Goal: Task Accomplishment & Management: Use online tool/utility

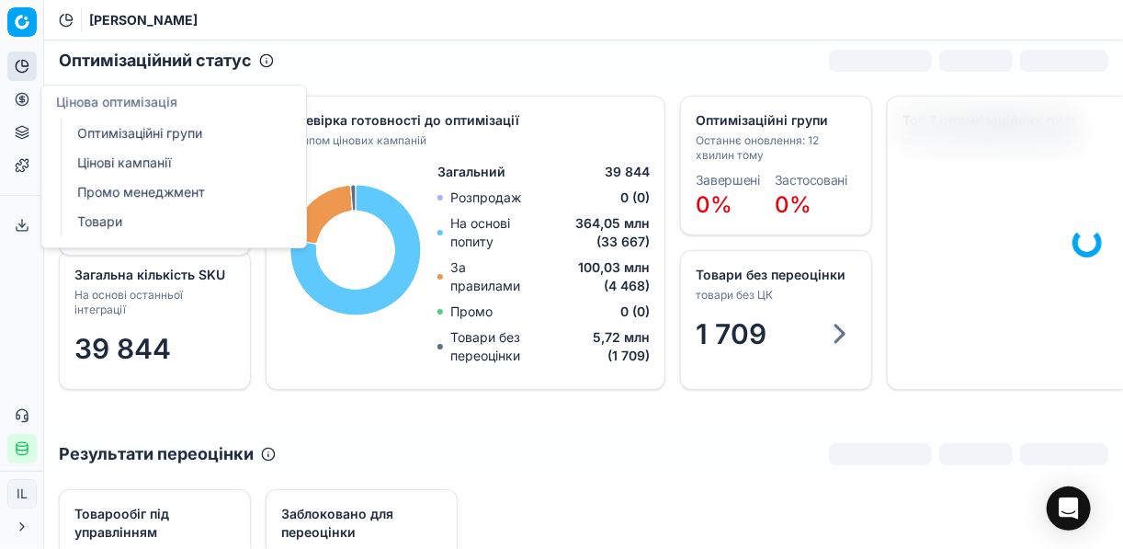
click at [114, 130] on link "Оптимізаційні групи" at bounding box center [177, 133] width 214 height 26
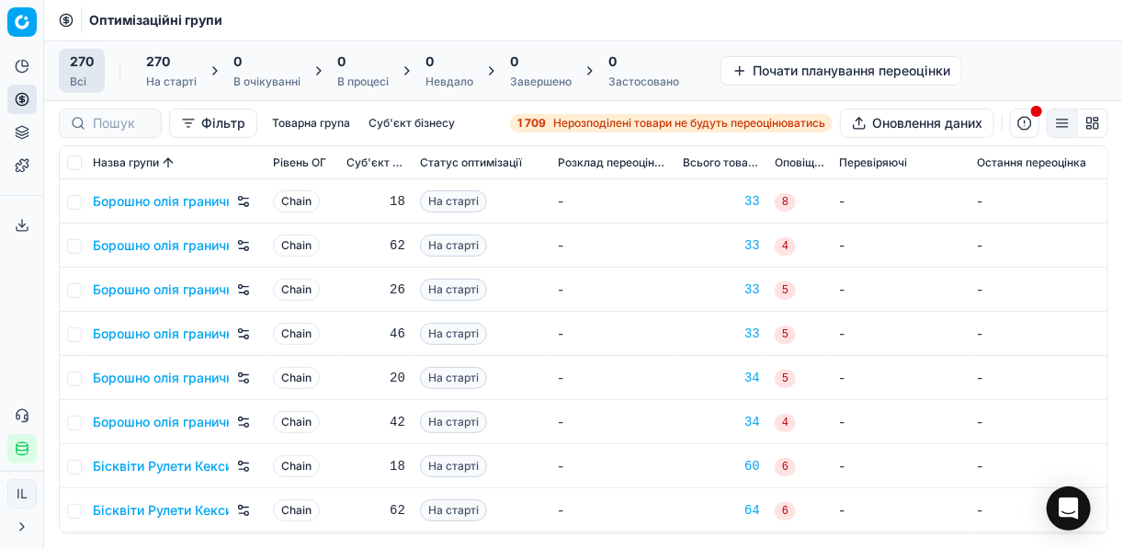
click at [553, 124] on span "Нерозподілені товари не будуть переоцінюватись" at bounding box center [689, 123] width 272 height 15
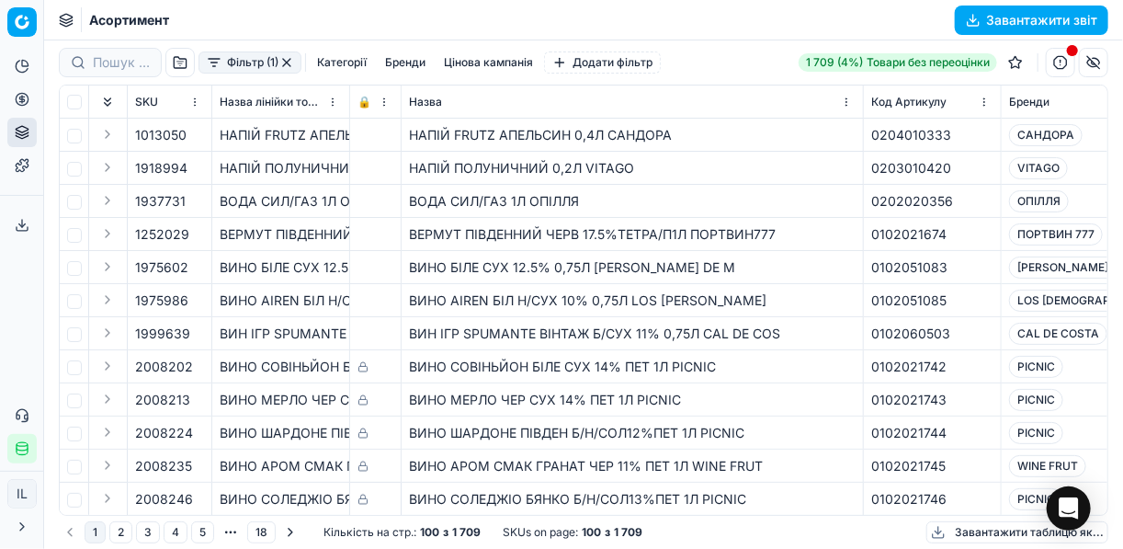
click at [219, 71] on button "Фільтр (1)" at bounding box center [249, 62] width 103 height 22
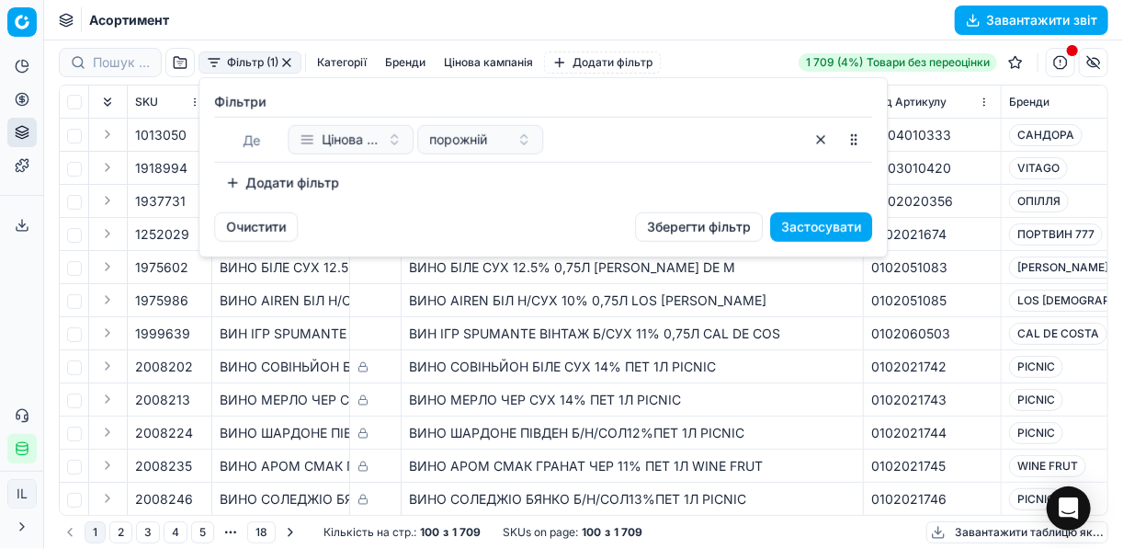
click at [235, 184] on button "Додати фільтр" at bounding box center [282, 182] width 136 height 29
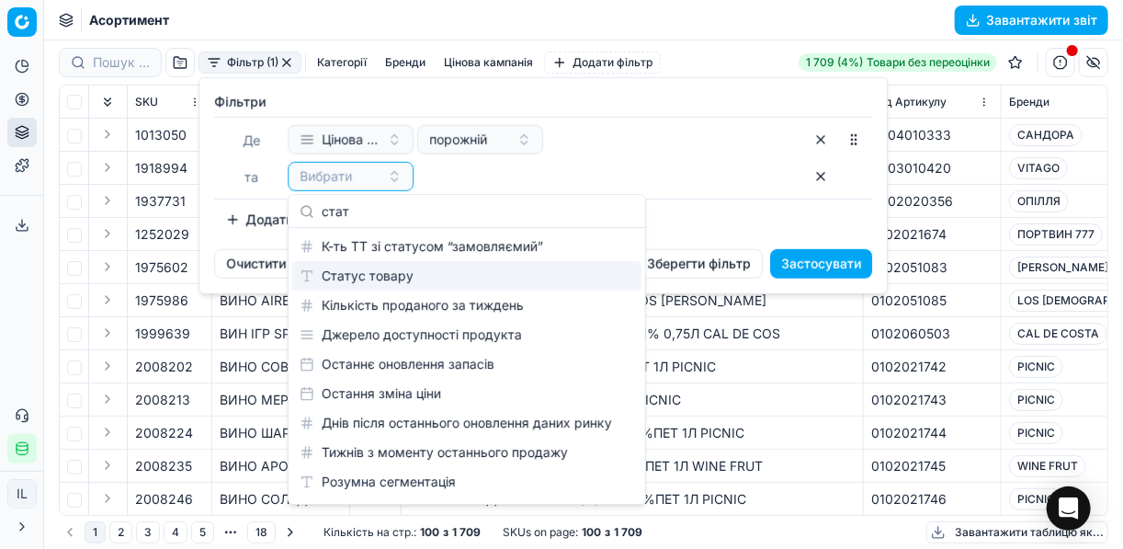
type input "стат"
click at [404, 279] on div "Статус товару" at bounding box center [466, 275] width 349 height 29
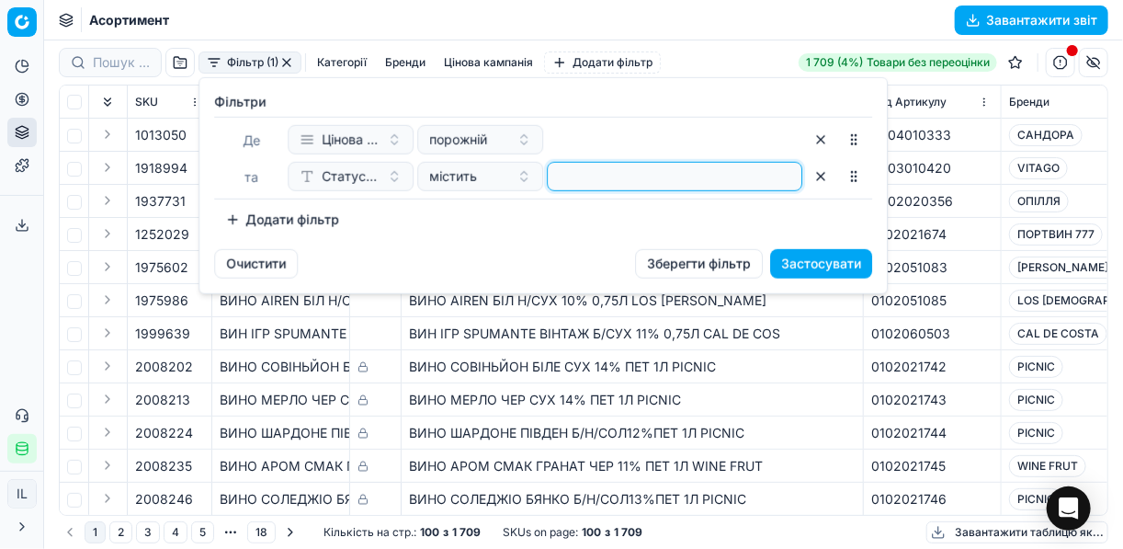
click at [573, 183] on input at bounding box center [674, 177] width 239 height 28
type input "1"
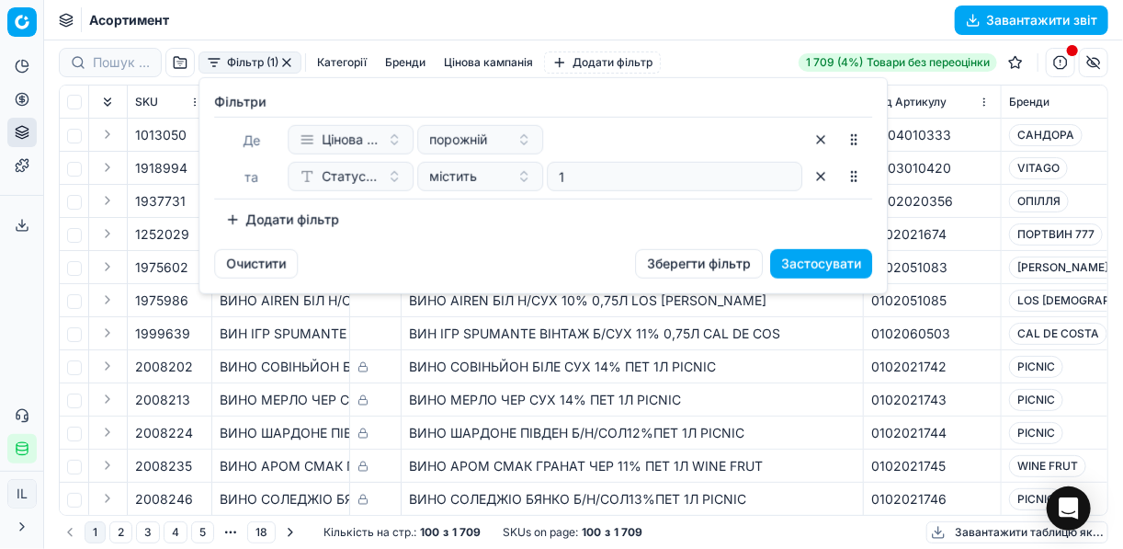
click at [236, 220] on button "Додати фільтр" at bounding box center [282, 219] width 136 height 29
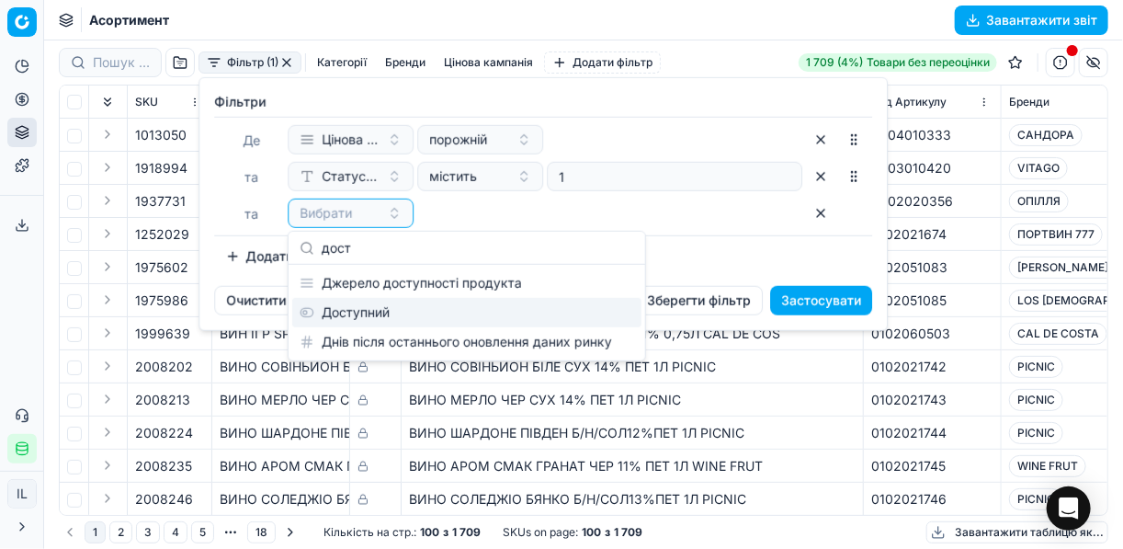
type input "дост"
click at [361, 312] on div "Доступний" at bounding box center [466, 312] width 349 height 29
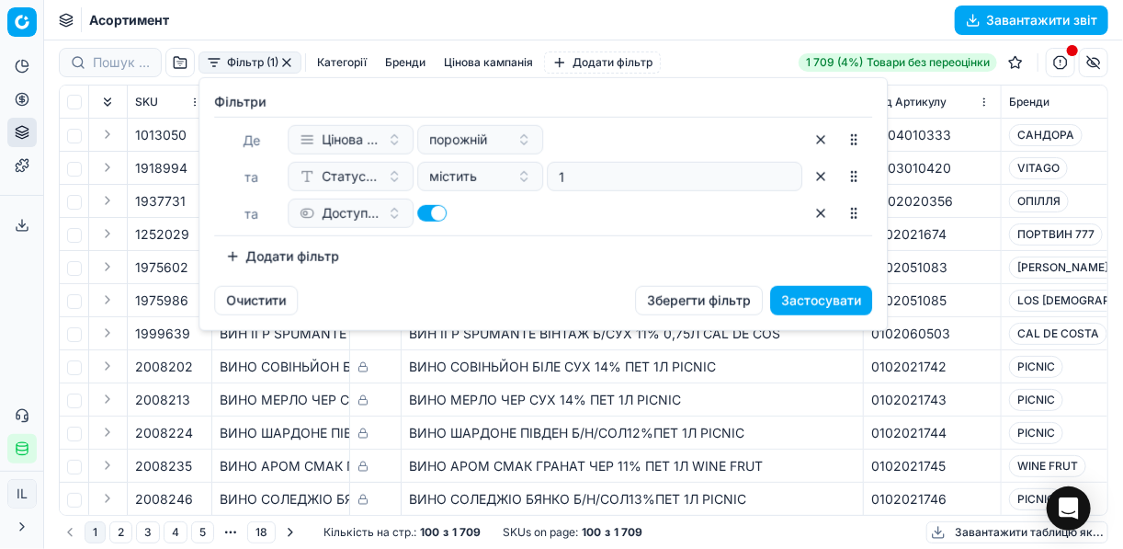
click at [240, 254] on button "Додати фільтр" at bounding box center [282, 256] width 136 height 29
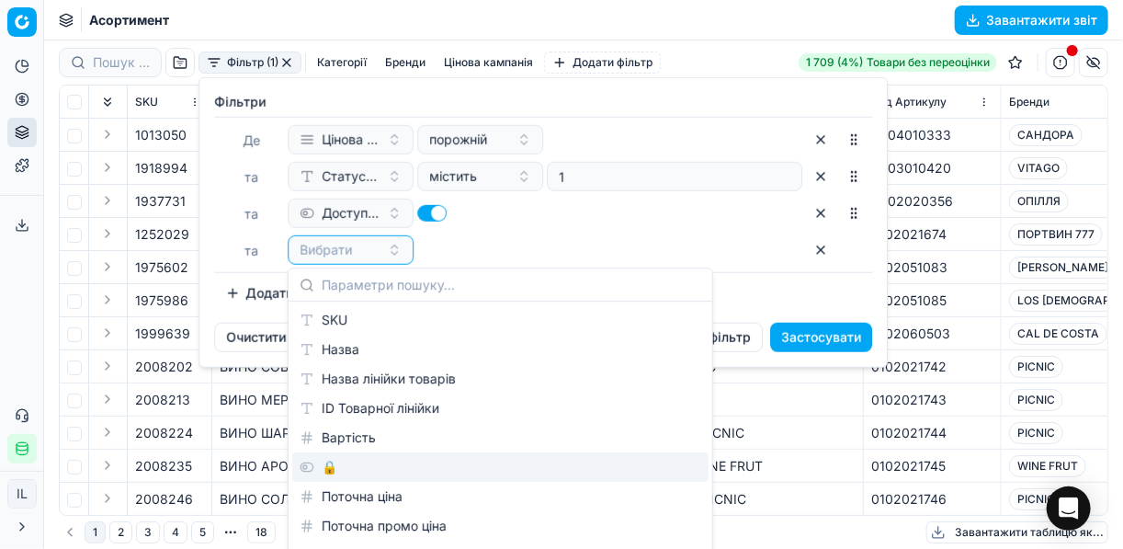
click at [332, 464] on div "🔒" at bounding box center [500, 466] width 416 height 29
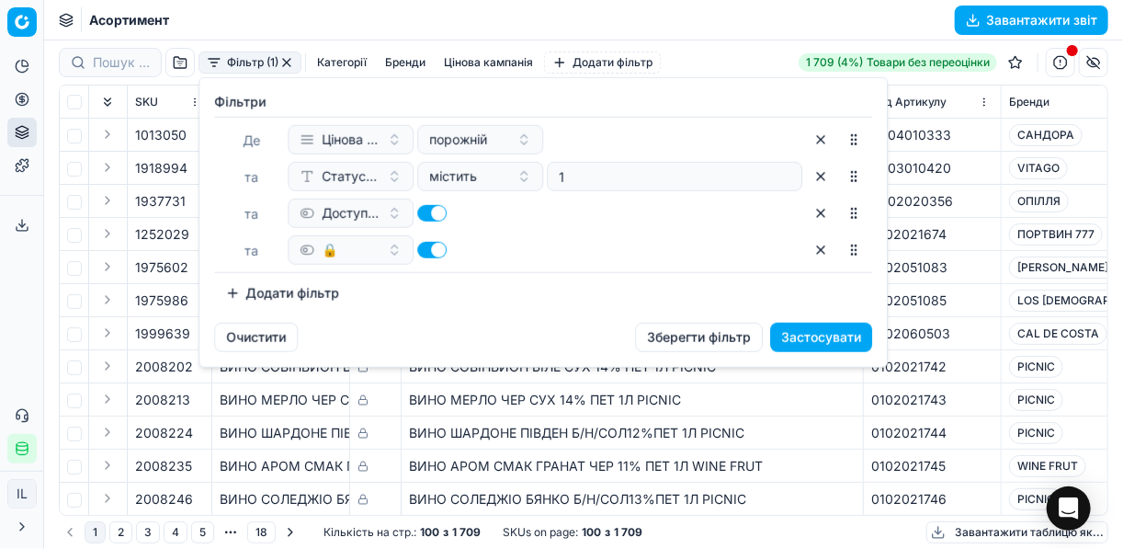
click at [425, 250] on button "button" at bounding box center [431, 250] width 29 height 17
checkbox input "false"
click at [833, 339] on button "Застосувати" at bounding box center [821, 337] width 102 height 29
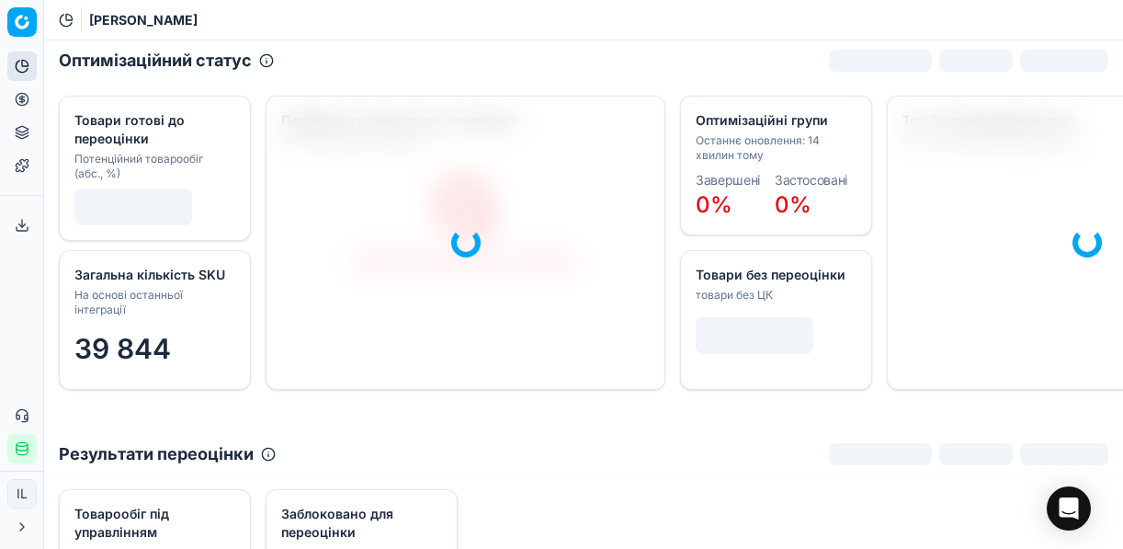
click at [28, 452] on icon "button" at bounding box center [22, 449] width 11 height 10
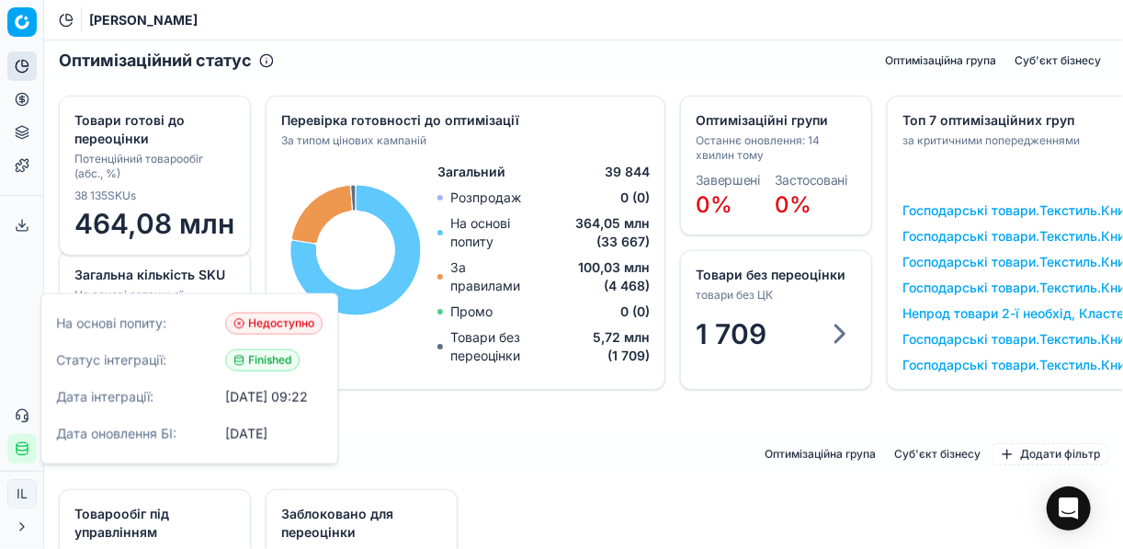
click at [540, 419] on div "Загальна кількість SKU На основі останньої інтеграції 39 844 Оптимізаційні груп…" at bounding box center [583, 257] width 1079 height 353
